Goal: Task Accomplishment & Management: Use online tool/utility

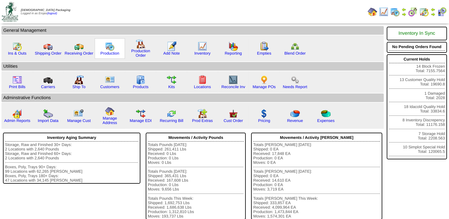
click at [109, 49] on img at bounding box center [109, 46] width 9 height 9
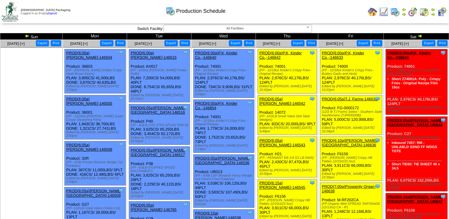
click at [277, 181] on div "PROD(6:15a)[PERSON_NAME]-146545" at bounding box center [286, 185] width 55 height 9
click at [278, 181] on link "PROD(6:15a)[PERSON_NAME]-146545" at bounding box center [282, 185] width 46 height 9
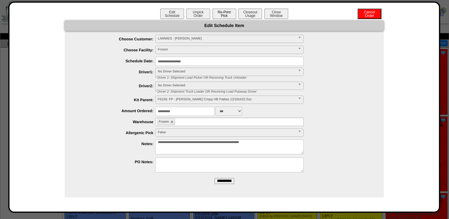
click at [227, 15] on button "Re-Print Pick" at bounding box center [224, 14] width 24 height 10
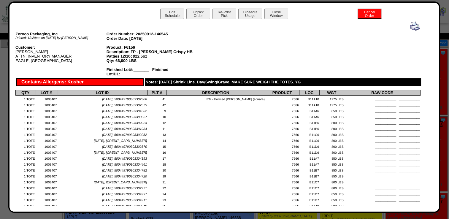
click at [410, 27] on img at bounding box center [414, 25] width 9 height 9
